Goal: Register for event/course

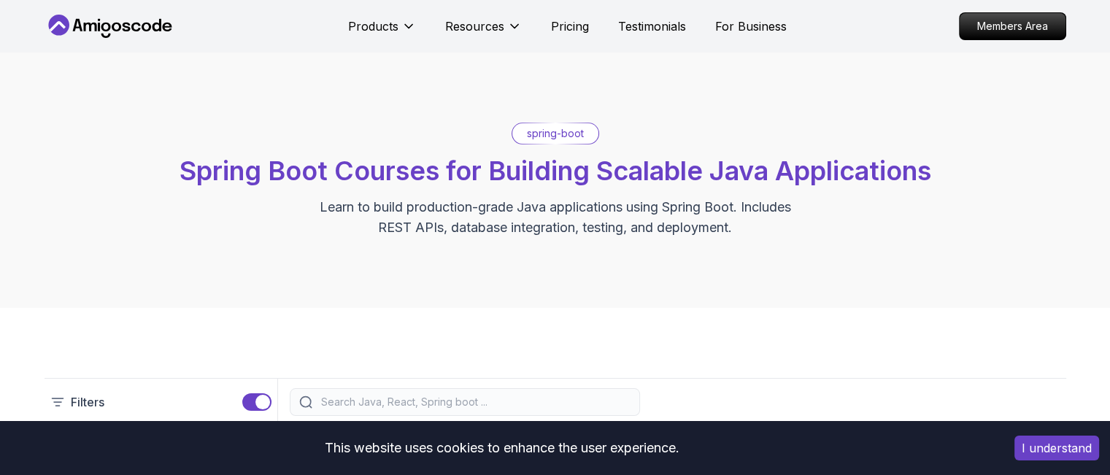
click at [631, 193] on div "spring-boot Spring Boot Courses for Building Scalable Java Applications Learn t…" at bounding box center [556, 180] width 1022 height 115
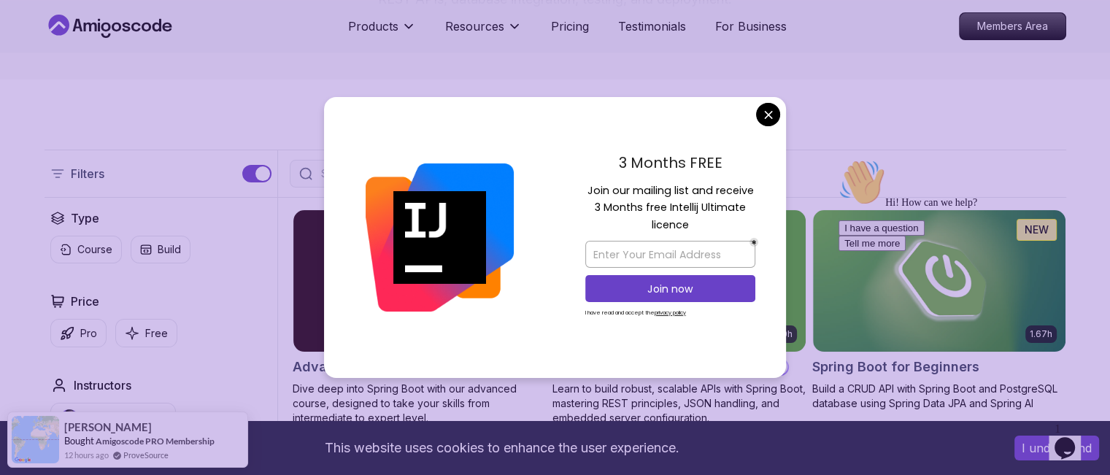
scroll to position [204, 0]
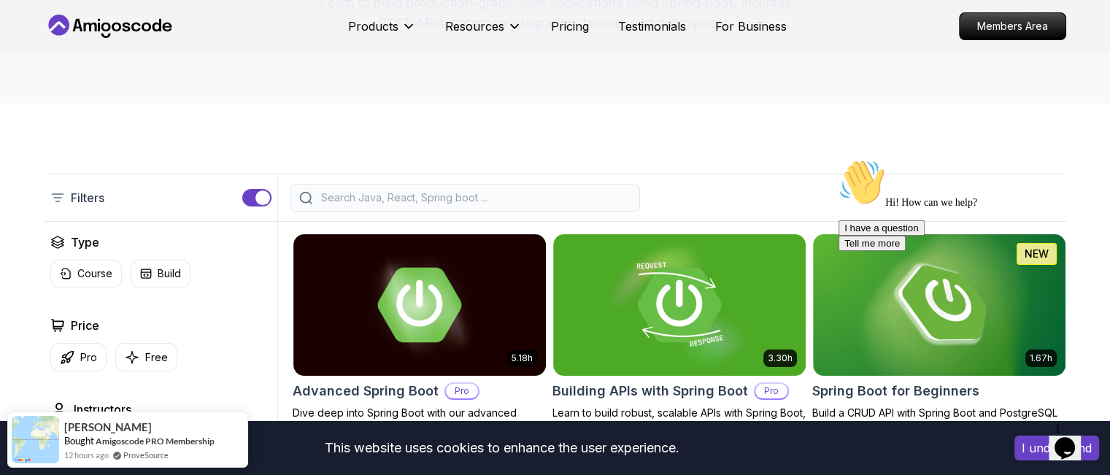
click at [482, 183] on div "Filters" at bounding box center [556, 198] width 1022 height 48
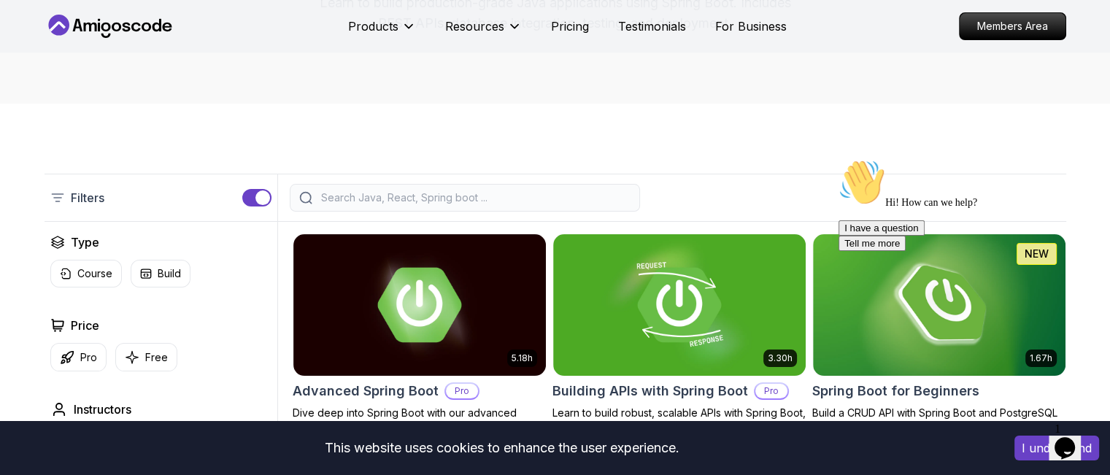
click at [461, 193] on input "search" at bounding box center [474, 197] width 312 height 15
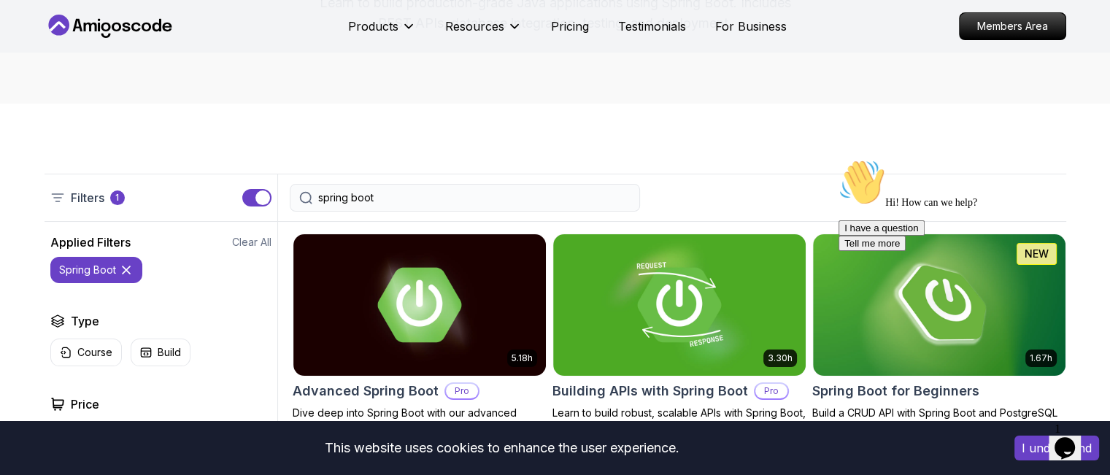
type input "spring boot"
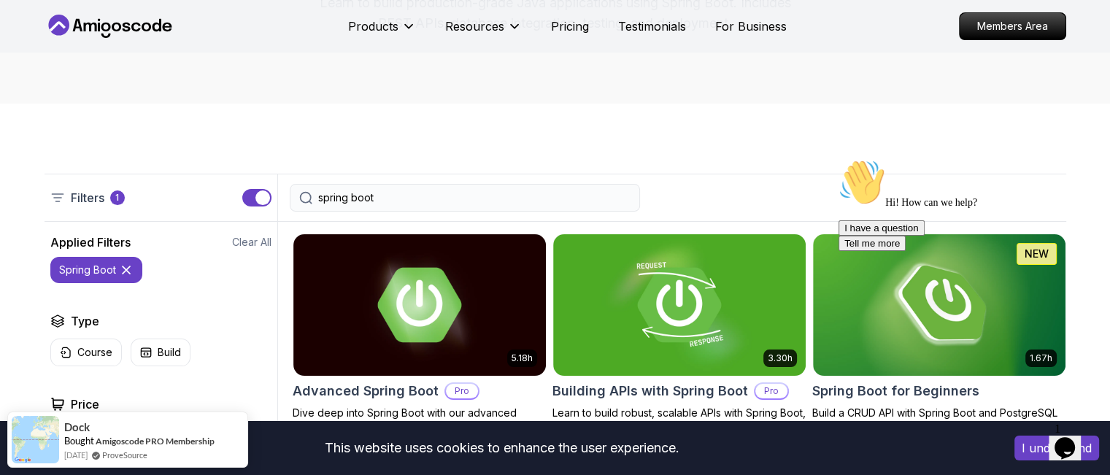
click at [926, 251] on div "I have a question Tell me more" at bounding box center [970, 235] width 263 height 31
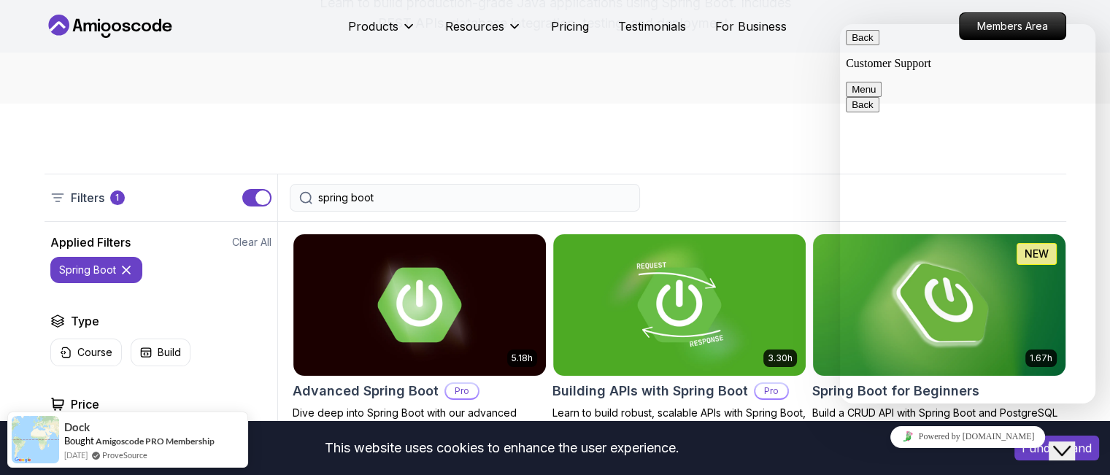
click at [829, 285] on img at bounding box center [938, 305] width 265 height 148
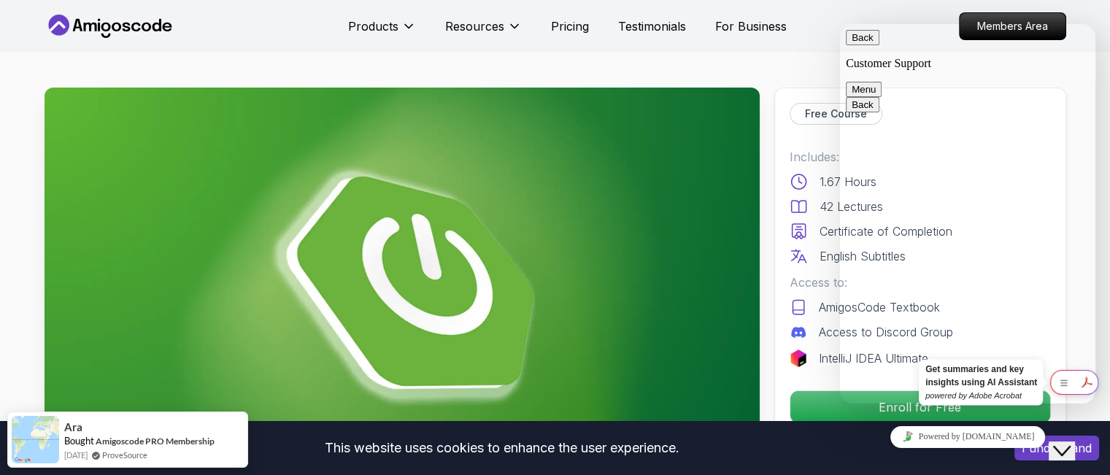
click at [860, 45] on button "Back" at bounding box center [863, 37] width 34 height 15
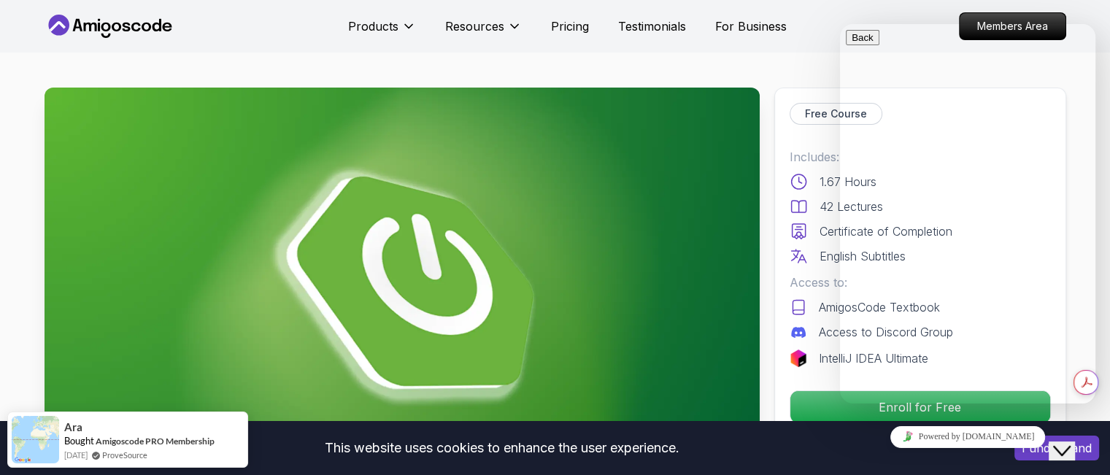
click at [1071, 442] on div "Close Chat This icon closes the chat window." at bounding box center [1062, 451] width 18 height 18
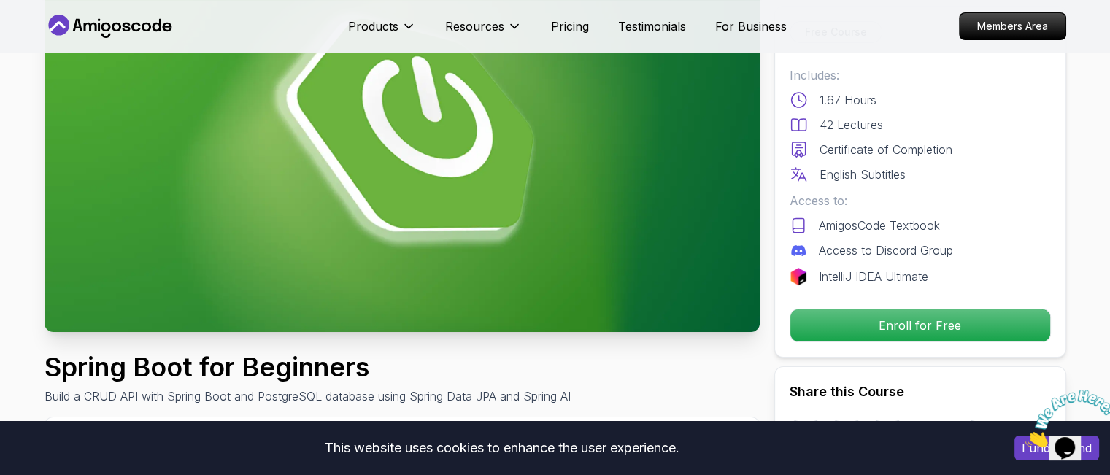
scroll to position [175, 0]
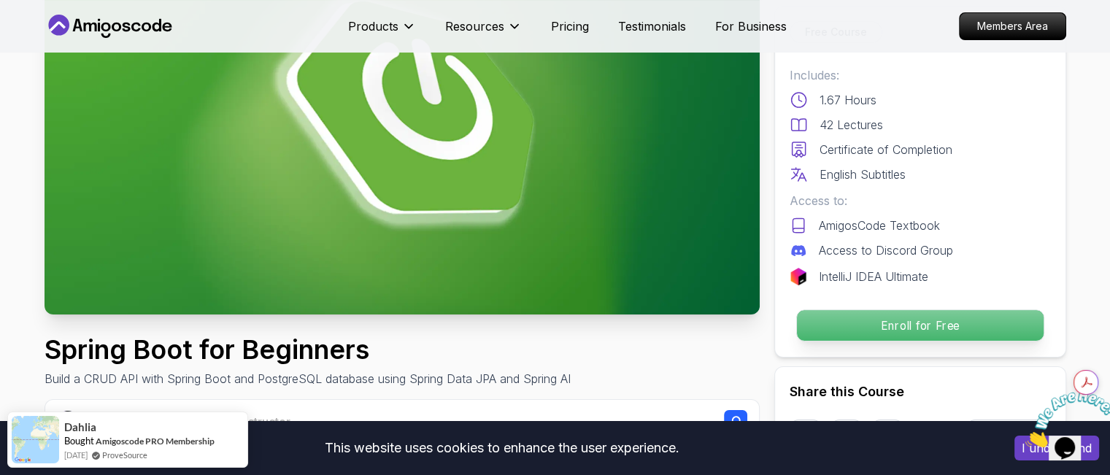
click at [849, 320] on p "Enroll for Free" at bounding box center [919, 325] width 247 height 31
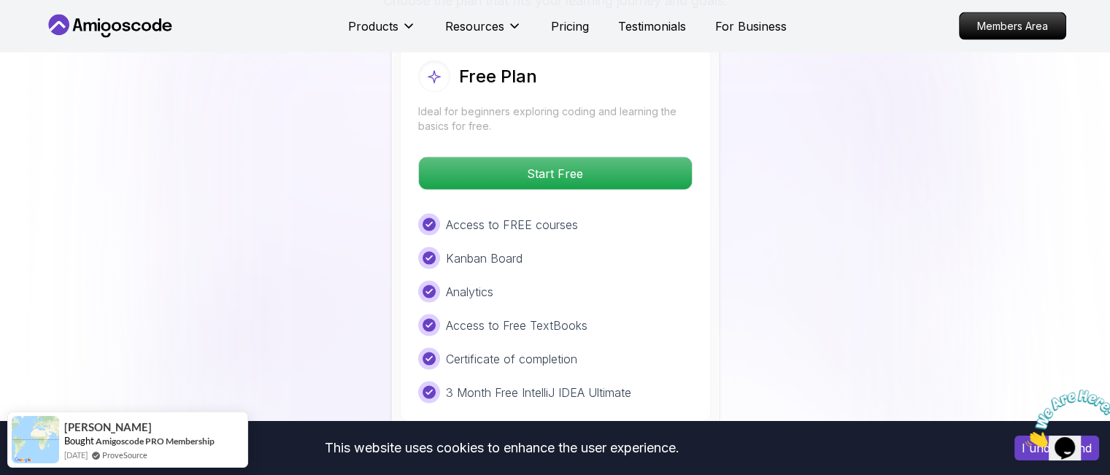
scroll to position [3036, 0]
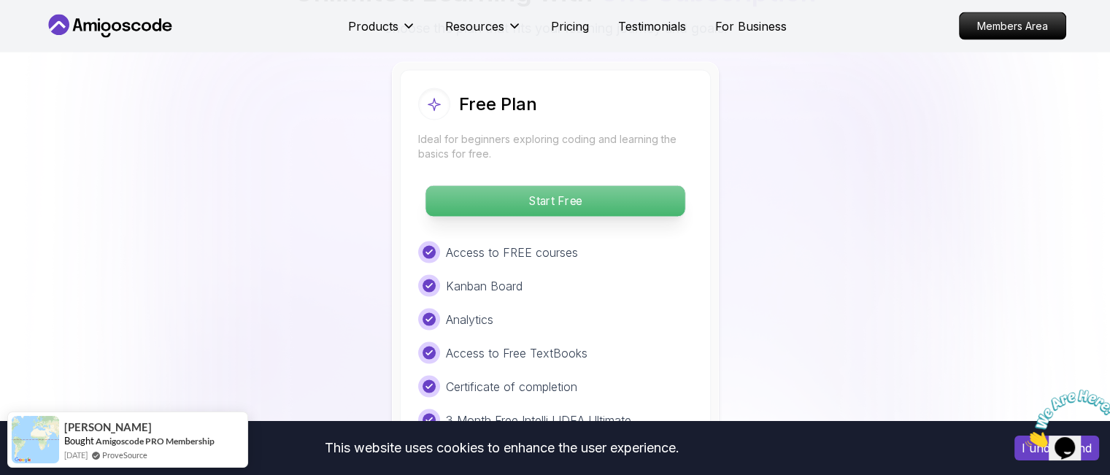
click at [563, 186] on p "Start Free" at bounding box center [554, 201] width 259 height 31
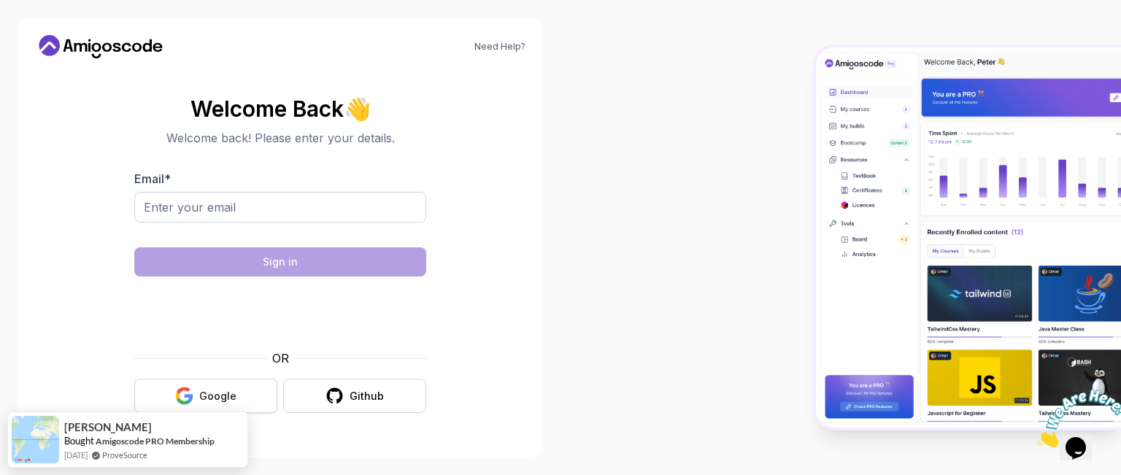
click at [201, 400] on div "Google" at bounding box center [217, 396] width 37 height 15
drag, startPoint x: 190, startPoint y: 205, endPoint x: 196, endPoint y: 214, distance: 10.5
click at [190, 205] on input "Email *" at bounding box center [280, 207] width 292 height 31
type input "[EMAIL_ADDRESS][DOMAIN_NAME]"
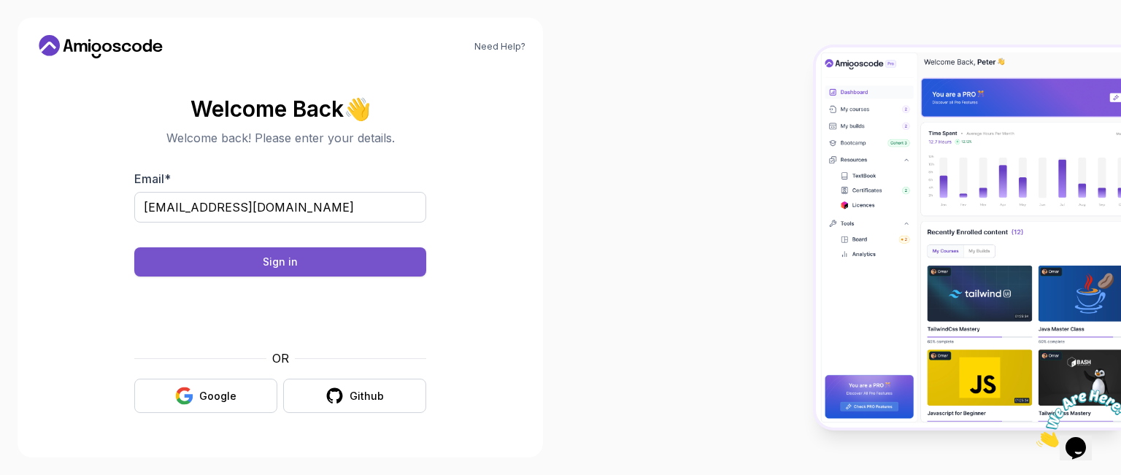
click at [244, 251] on button "Sign in" at bounding box center [280, 261] width 292 height 29
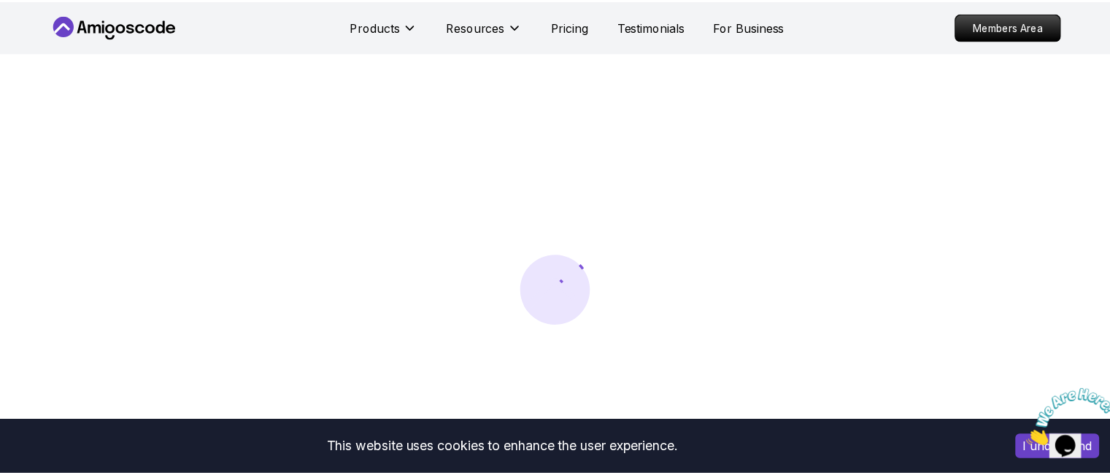
scroll to position [1, 0]
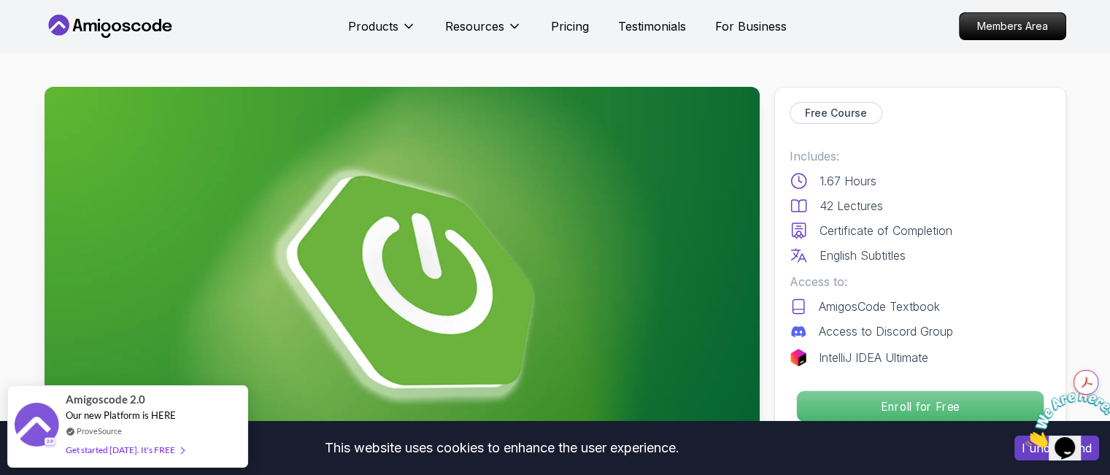
click at [826, 397] on p "Enroll for Free" at bounding box center [919, 406] width 247 height 31
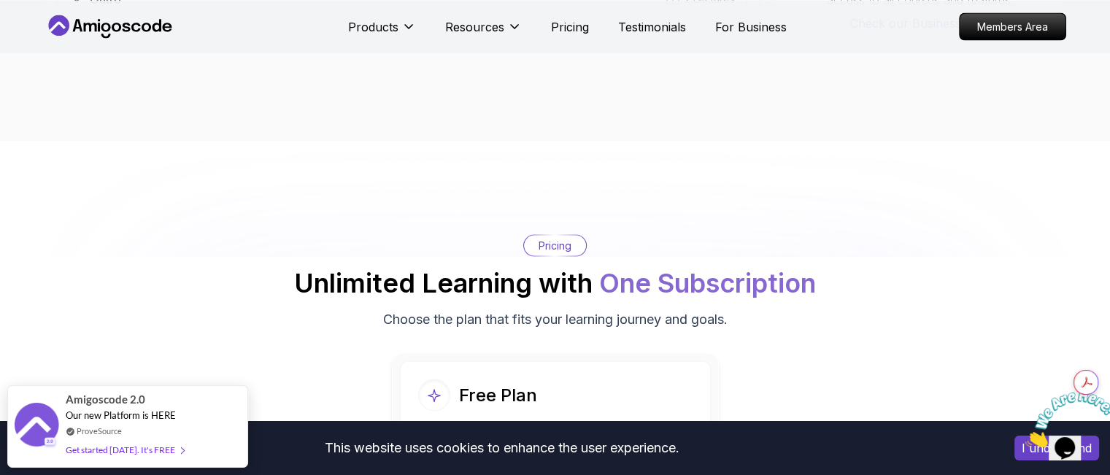
scroll to position [2861, 0]
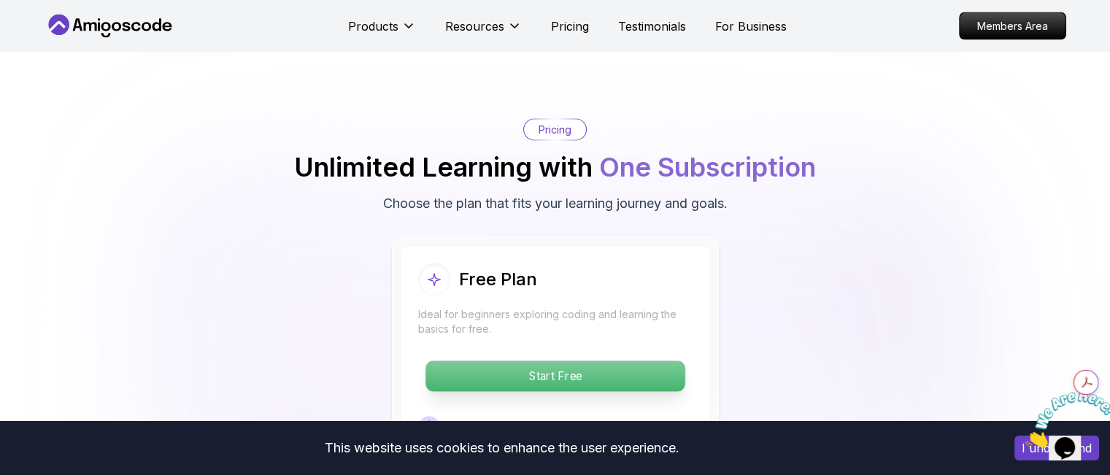
click at [512, 361] on p "Start Free" at bounding box center [554, 376] width 259 height 31
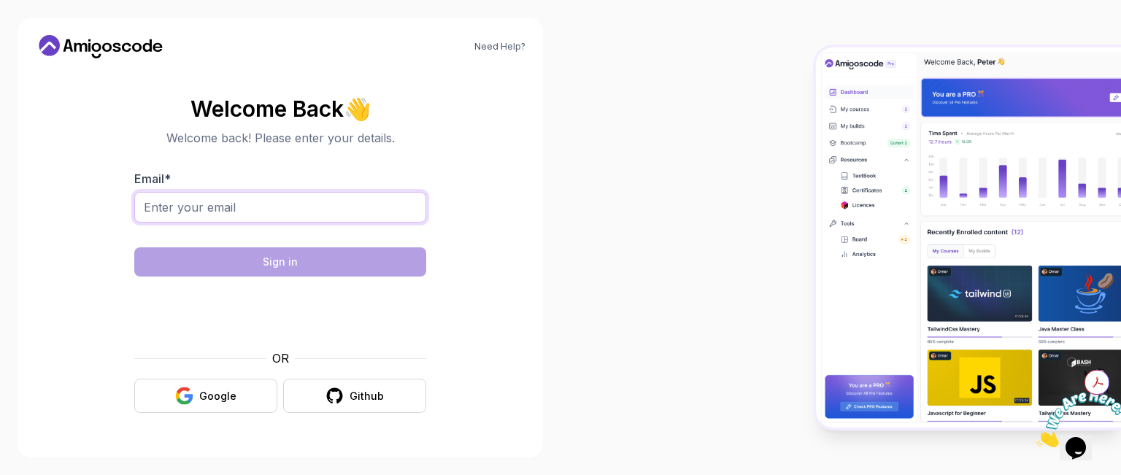
click at [276, 205] on input "Email *" at bounding box center [280, 207] width 292 height 31
type input "[EMAIL_ADDRESS][DOMAIN_NAME]"
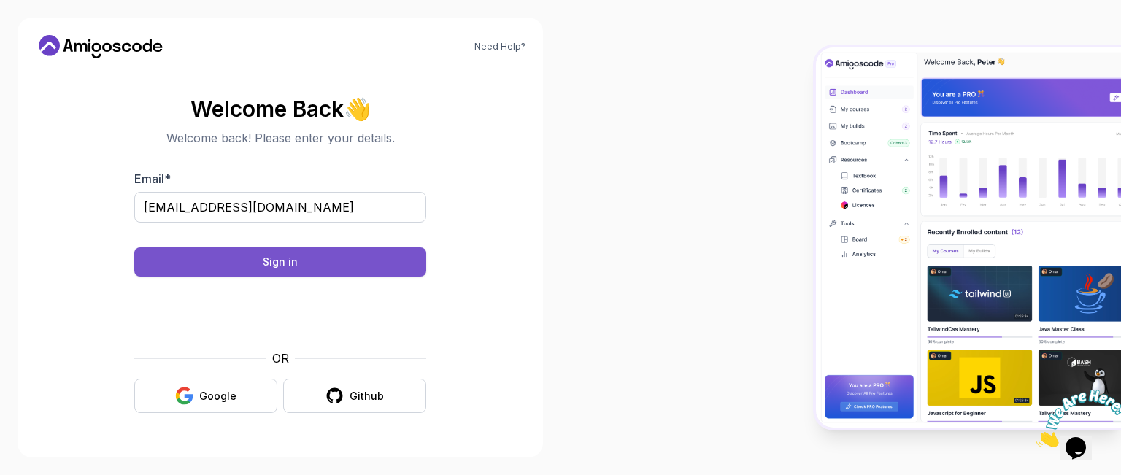
click at [277, 258] on div "Sign in" at bounding box center [280, 262] width 35 height 15
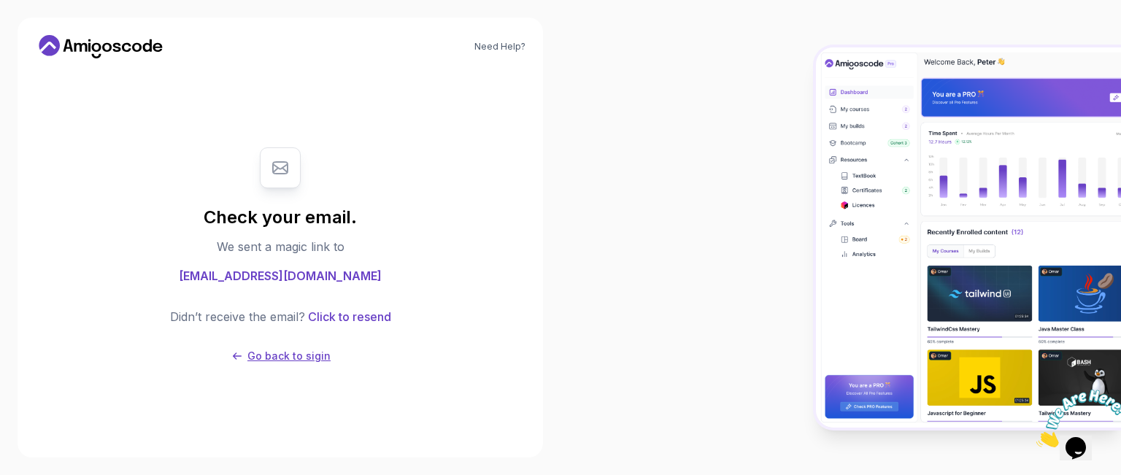
click at [278, 361] on p "Go back to sigin" at bounding box center [288, 356] width 83 height 15
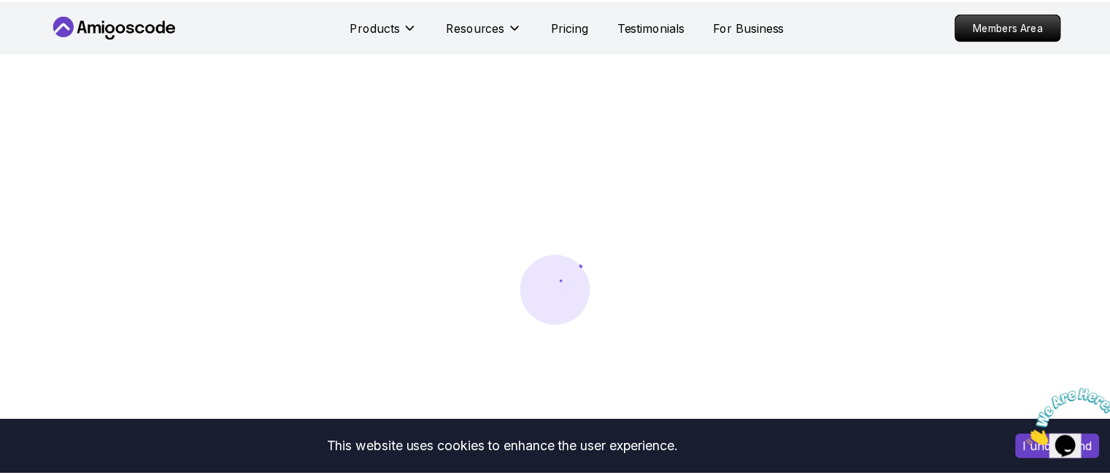
scroll to position [4, 0]
